Goal: Task Accomplishment & Management: Complete application form

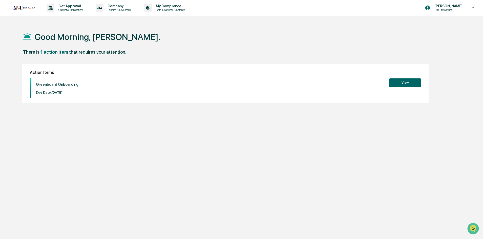
click at [409, 82] on button "View" at bounding box center [405, 82] width 32 height 9
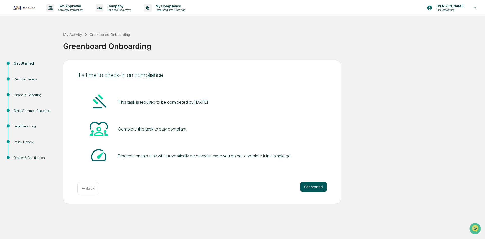
click at [303, 187] on button "Get started" at bounding box center [313, 187] width 27 height 10
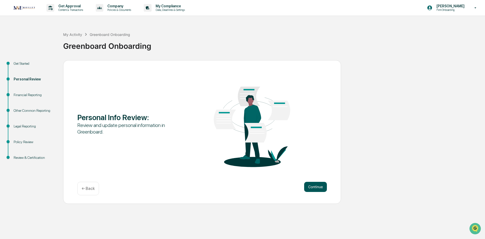
click at [317, 184] on button "Continue" at bounding box center [315, 187] width 23 height 10
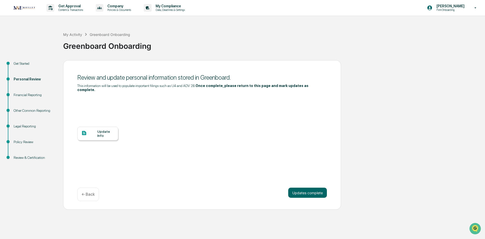
click at [102, 129] on div "Update Info" at bounding box center [105, 133] width 17 height 8
click at [396, 165] on div "Get Started Personal Review Financial Reporting Other Common Reporting Legal Re…" at bounding box center [243, 135] width 480 height 150
click at [105, 129] on div "Update Info" at bounding box center [105, 133] width 17 height 8
click at [437, 110] on div "Get Started Personal Review Financial Reporting Other Common Reporting Legal Re…" at bounding box center [243, 135] width 480 height 150
click at [303, 188] on button "Updates complete" at bounding box center [307, 193] width 39 height 10
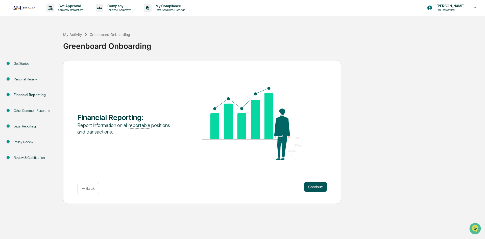
click at [313, 187] on button "Continue" at bounding box center [315, 187] width 23 height 10
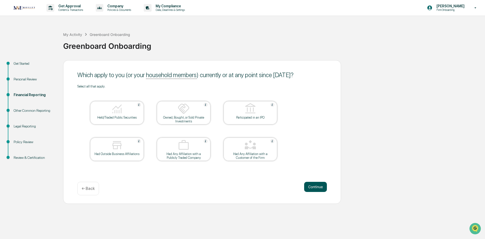
click at [318, 186] on button "Continue" at bounding box center [315, 187] width 23 height 10
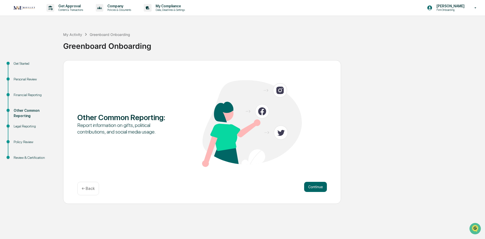
click at [318, 186] on button "Continue" at bounding box center [315, 187] width 23 height 10
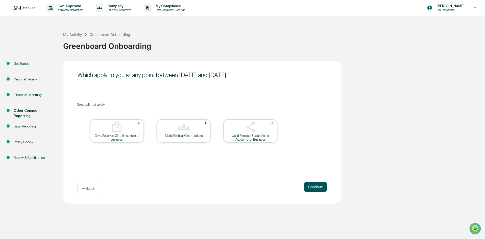
click at [318, 186] on button "Continue" at bounding box center [315, 187] width 23 height 10
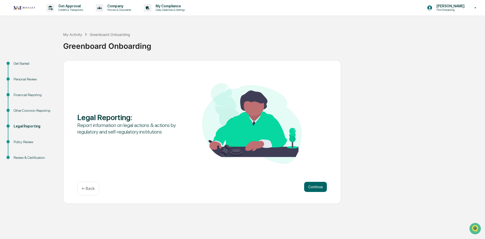
click at [318, 186] on button "Continue" at bounding box center [315, 187] width 23 height 10
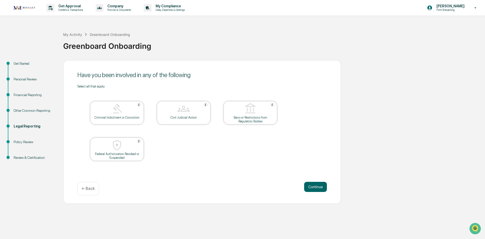
click at [318, 186] on button "Continue" at bounding box center [315, 187] width 23 height 10
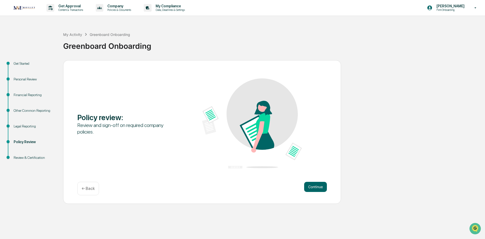
click at [318, 186] on button "Continue" at bounding box center [315, 187] width 23 height 10
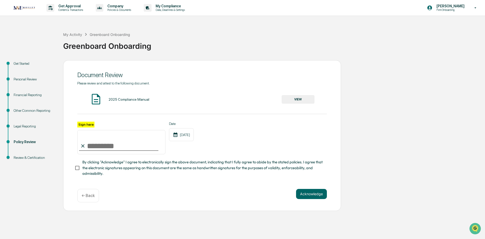
click at [95, 142] on input "Sign here" at bounding box center [121, 142] width 88 height 24
type input "**********"
click at [310, 195] on button "Acknowledge" at bounding box center [311, 194] width 31 height 10
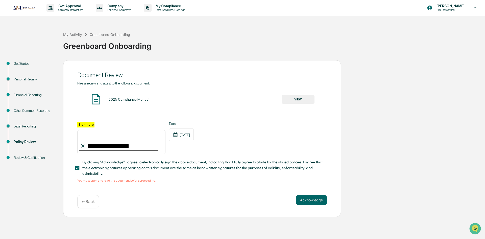
click at [300, 98] on button "VIEW" at bounding box center [298, 99] width 33 height 9
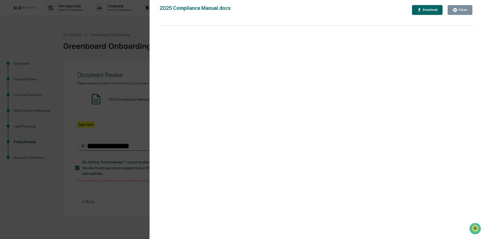
click at [438, 10] on div "Download" at bounding box center [430, 10] width 16 height 4
click at [464, 8] on div "Close" at bounding box center [463, 10] width 10 height 4
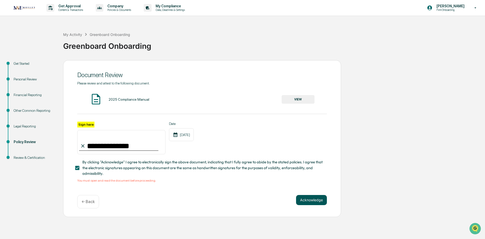
click at [317, 204] on button "Acknowledge" at bounding box center [311, 200] width 31 height 10
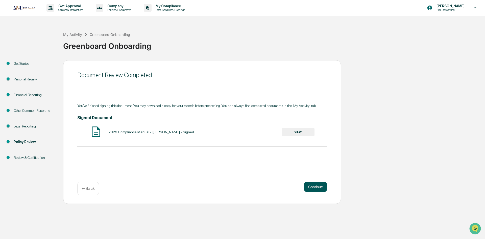
click at [316, 189] on button "Continue" at bounding box center [315, 187] width 23 height 10
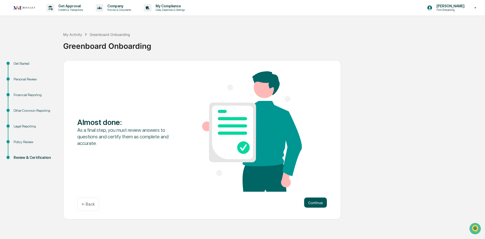
click at [314, 201] on button "Continue" at bounding box center [315, 202] width 23 height 10
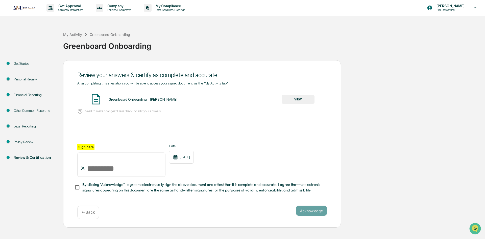
click at [293, 100] on button "VIEW" at bounding box center [298, 99] width 33 height 9
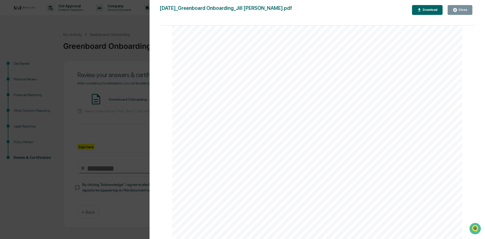
scroll to position [202, 0]
click at [433, 9] on div "Download" at bounding box center [430, 10] width 16 height 4
click at [462, 10] on div "Close" at bounding box center [463, 10] width 10 height 4
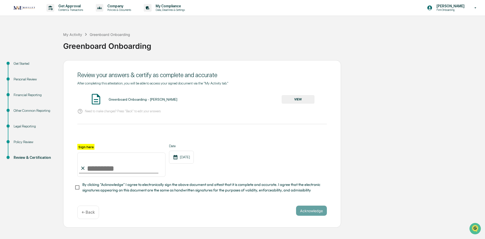
drag, startPoint x: 110, startPoint y: 170, endPoint x: 108, endPoint y: 167, distance: 3.6
click at [110, 170] on input "Sign here" at bounding box center [121, 164] width 88 height 24
type input "**********"
click at [312, 210] on button "Acknowledge" at bounding box center [311, 211] width 31 height 10
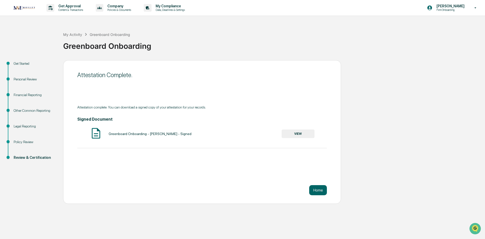
click at [298, 131] on button "VIEW" at bounding box center [298, 133] width 33 height 9
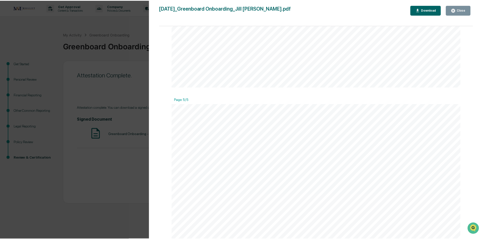
scroll to position [1820, 0]
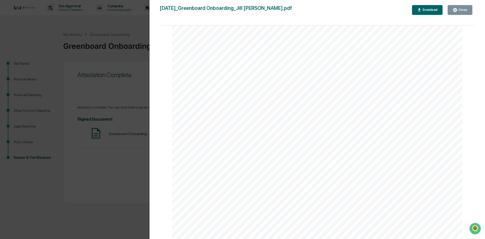
click at [435, 9] on div "Download" at bounding box center [430, 10] width 16 height 4
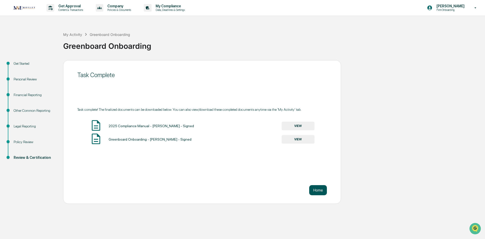
click at [319, 189] on button "Home" at bounding box center [318, 190] width 18 height 10
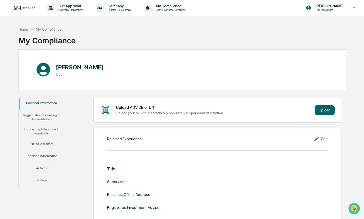
click at [115, 147] on div "Role and Experience Edit Title Supervisor Business Office Address Registered In…" at bounding box center [217, 195] width 248 height 137
click at [317, 139] on icon at bounding box center [316, 139] width 5 height 5
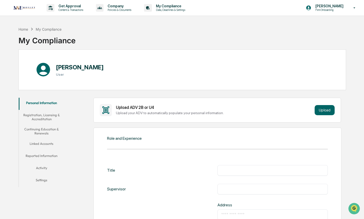
click at [293, 170] on input "text" at bounding box center [272, 170] width 103 height 5
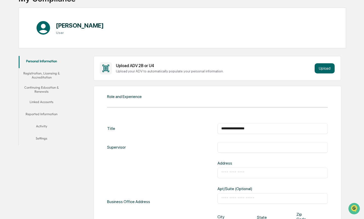
scroll to position [51, 0]
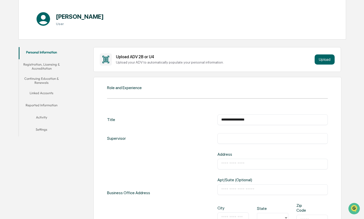
type input "**********"
click at [255, 188] on input "text" at bounding box center [272, 189] width 103 height 5
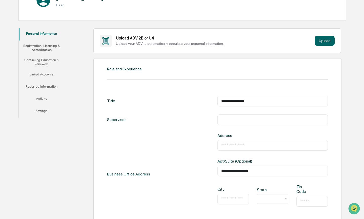
scroll to position [101, 0]
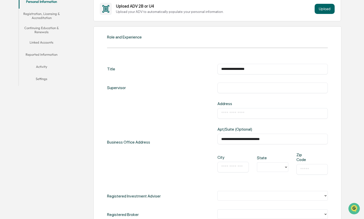
type input "**********"
click at [244, 166] on input "text" at bounding box center [233, 166] width 24 height 5
type input "*******"
type input "**********"
type input "**"
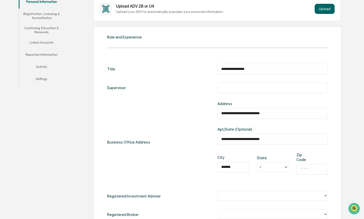
type input "*****"
click at [314, 147] on div "**********" at bounding box center [272, 141] width 110 height 81
click at [238, 200] on div at bounding box center [272, 196] width 110 height 10
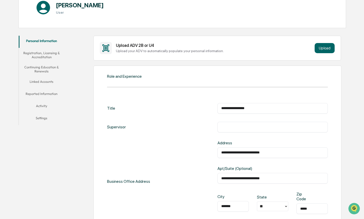
scroll to position [0, 0]
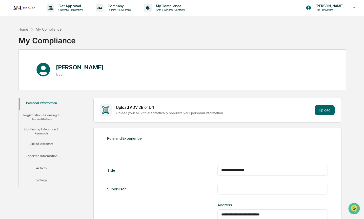
click at [160, 37] on div "Home My Compliance My Compliance" at bounding box center [181, 36] width 327 height 25
click at [256, 187] on input "text" at bounding box center [272, 188] width 103 height 5
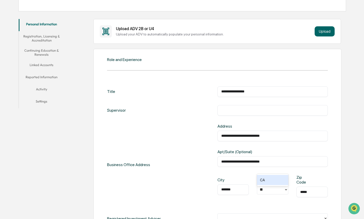
scroll to position [101, 0]
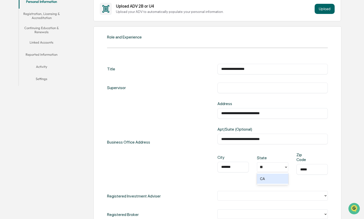
click at [160, 170] on div "**********" at bounding box center [217, 141] width 220 height 81
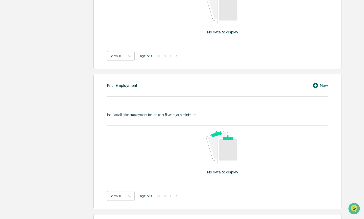
scroll to position [303, 0]
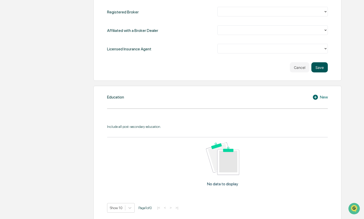
click at [318, 65] on button "Save" at bounding box center [319, 67] width 16 height 10
click at [317, 69] on button "Save" at bounding box center [319, 67] width 16 height 10
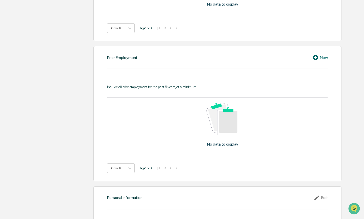
scroll to position [538, 0]
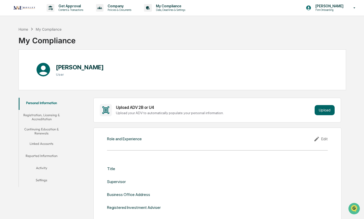
click at [34, 116] on button "Registration, Licensing & Accreditation" at bounding box center [42, 117] width 46 height 14
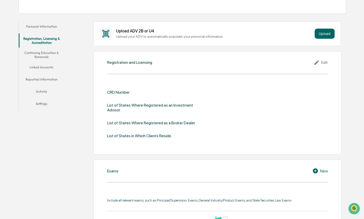
scroll to position [6, 0]
